Goal: Check status

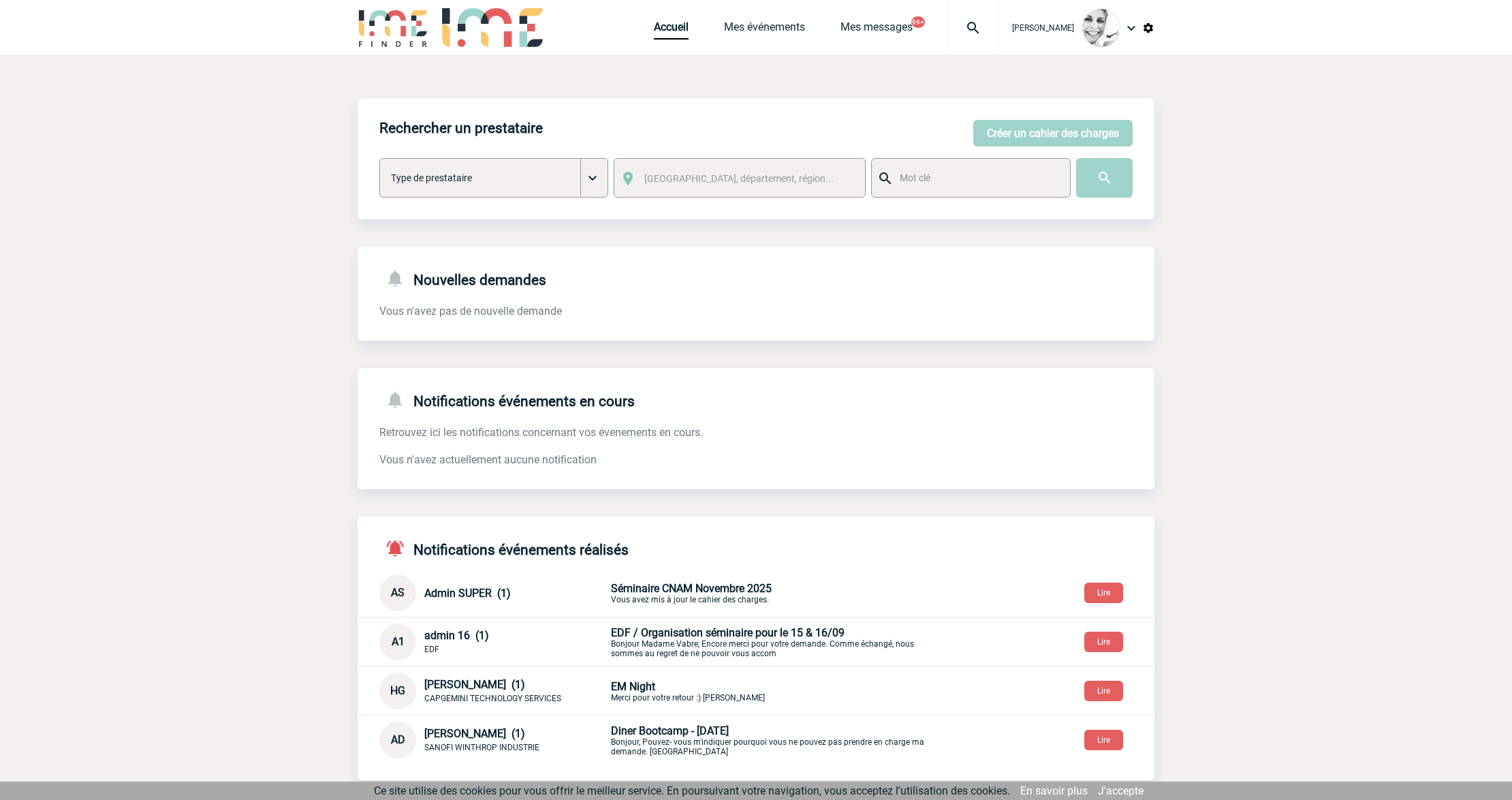
click at [967, 30] on img at bounding box center [972, 28] width 49 height 17
type input "2000421072"
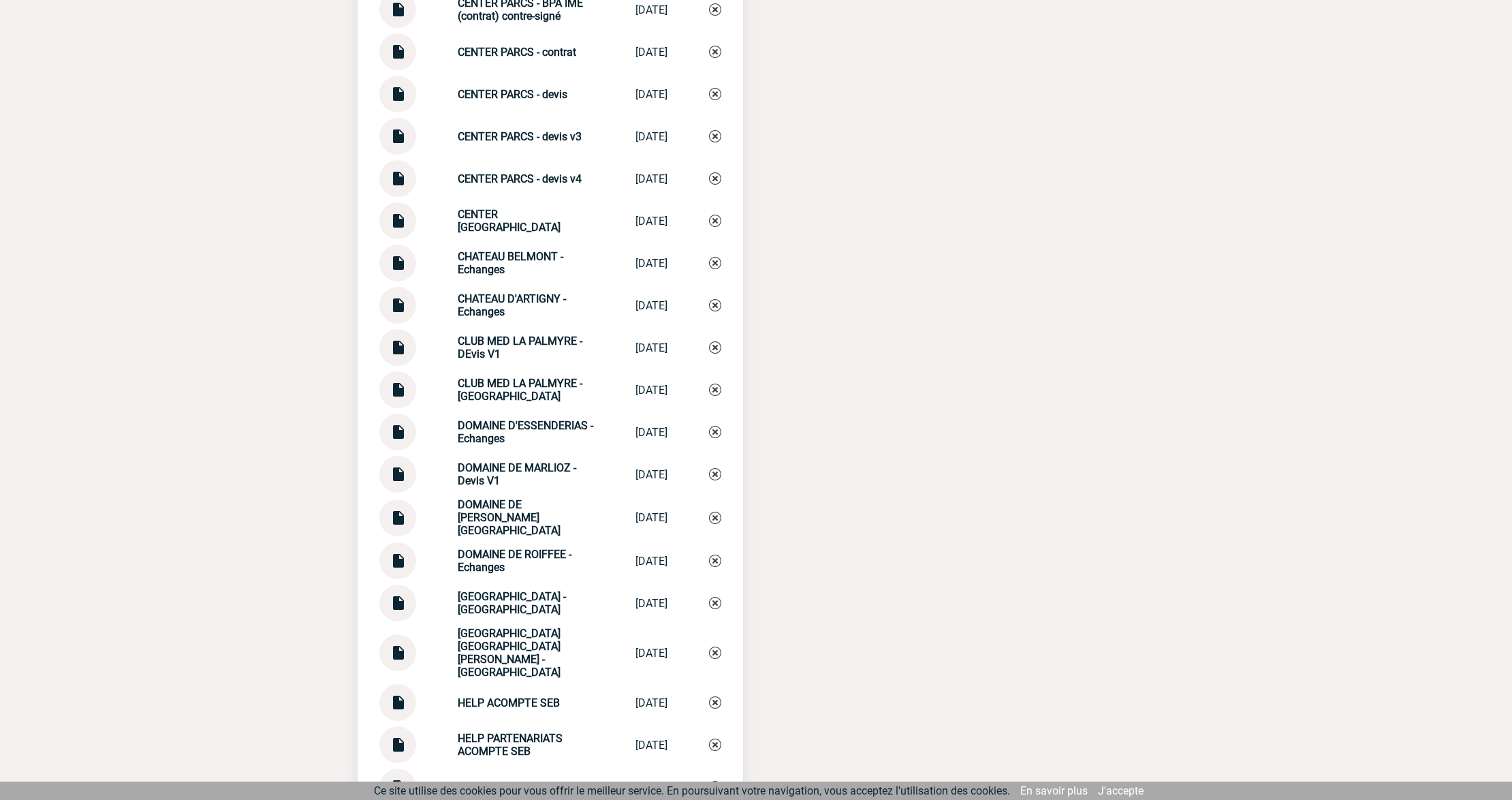
scroll to position [1819, 0]
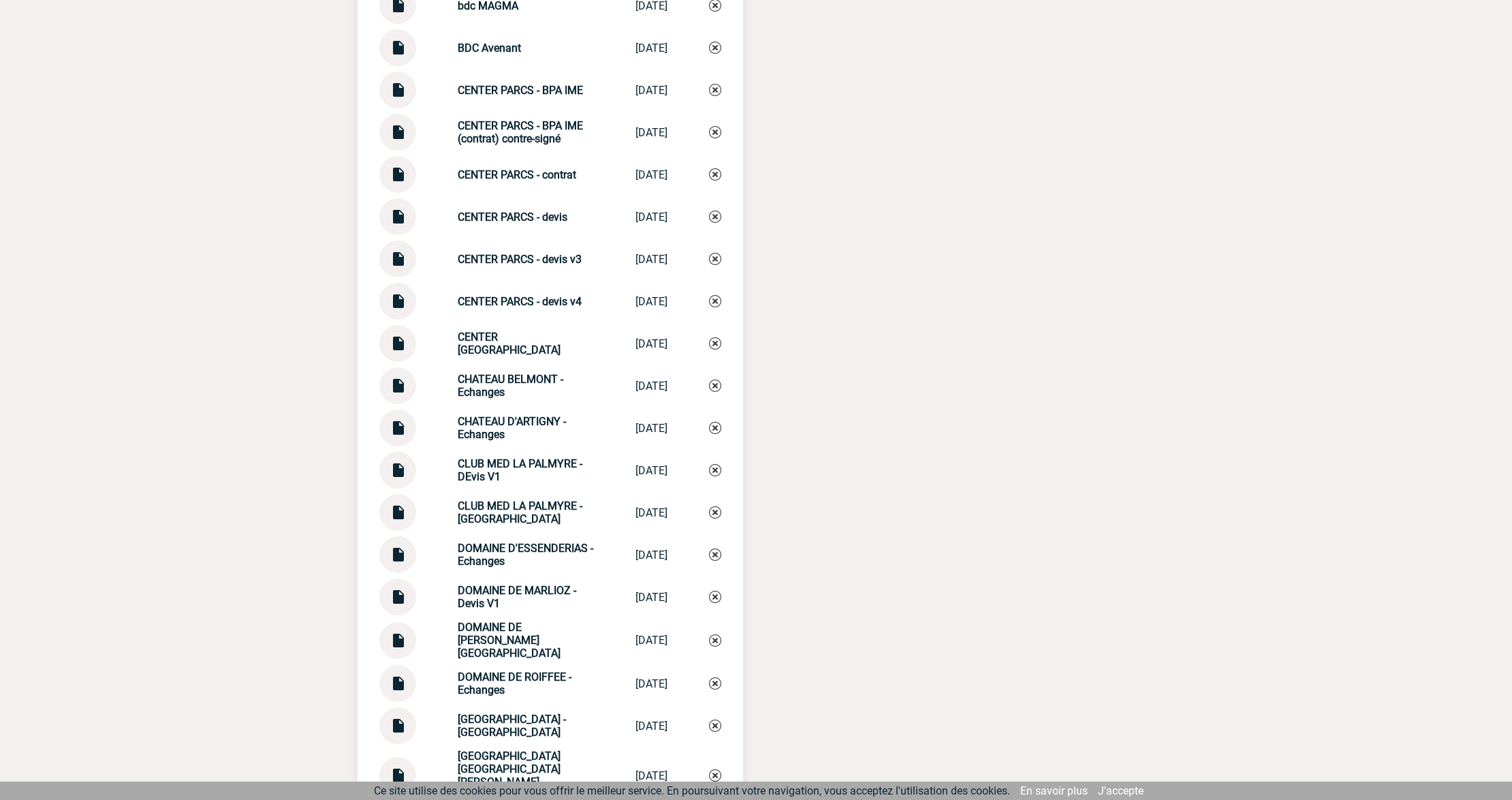
click at [398, 344] on img at bounding box center [397, 338] width 17 height 27
